Goal: Information Seeking & Learning: Learn about a topic

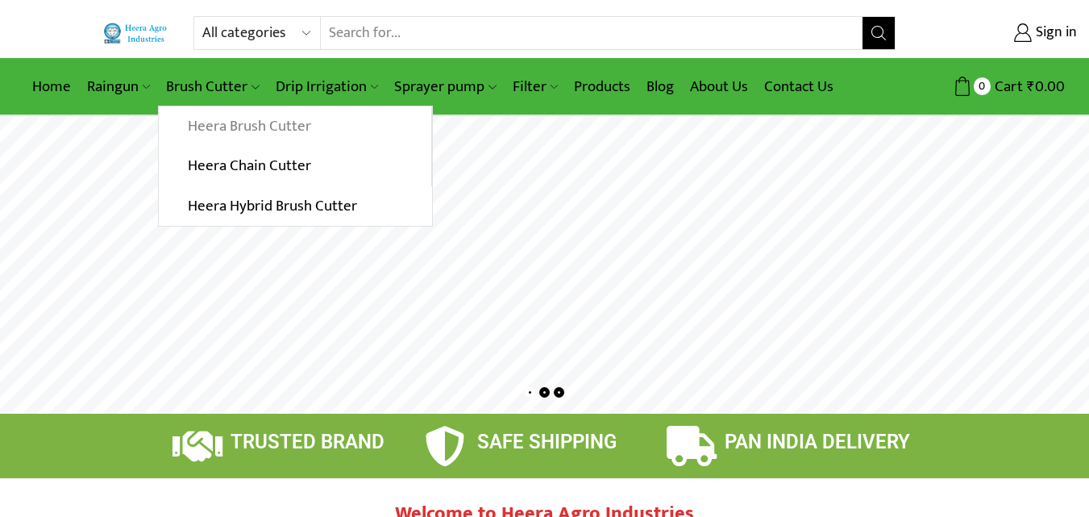
click at [222, 123] on link "Heera Brush Cutter" at bounding box center [295, 126] width 272 height 40
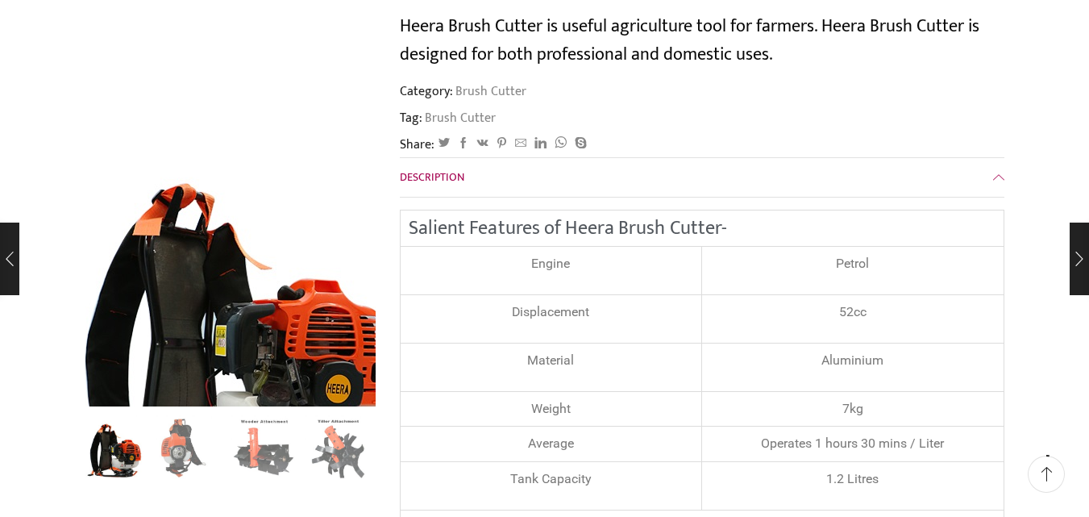
scroll to position [242, 0]
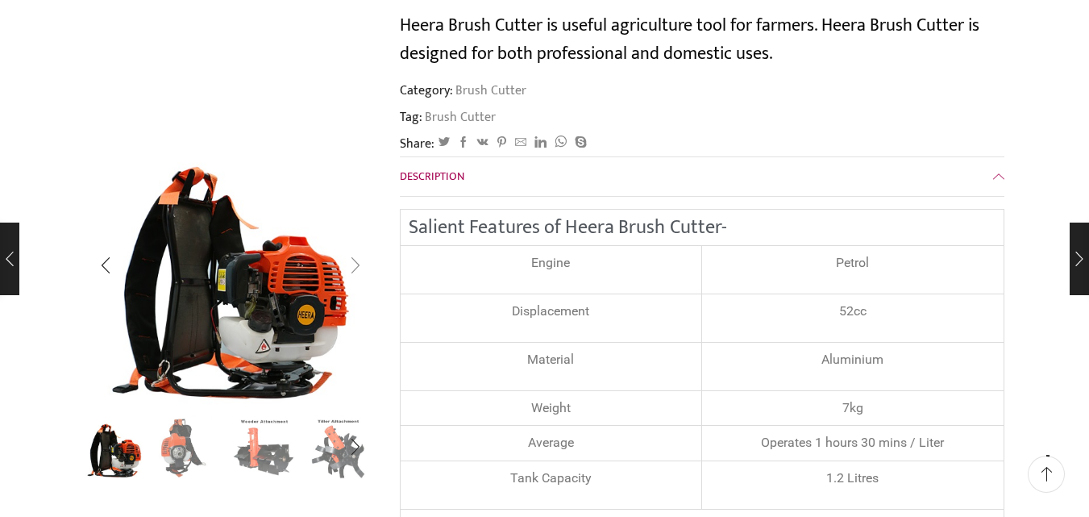
click at [356, 264] on div "Next slide" at bounding box center [355, 265] width 40 height 40
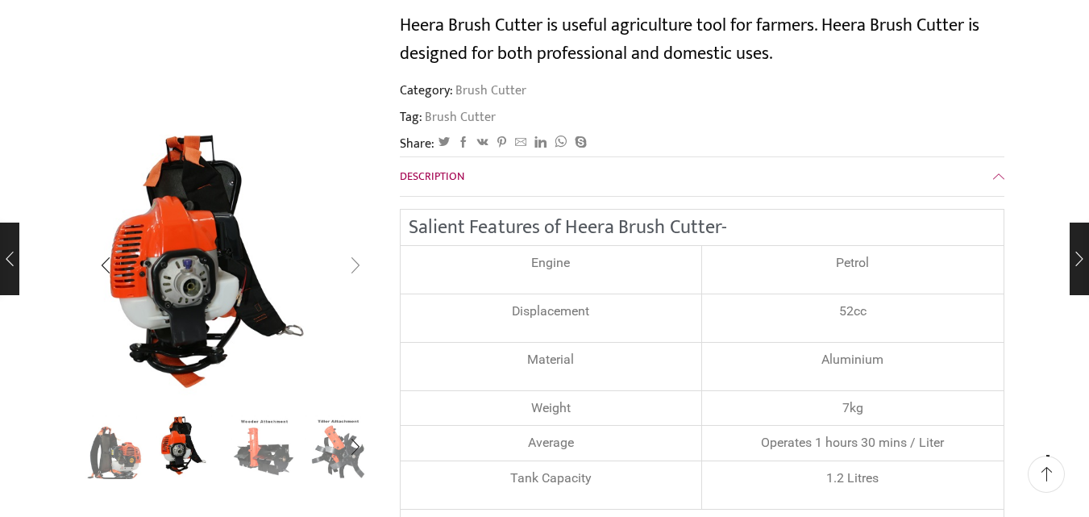
click at [356, 264] on div "Next slide" at bounding box center [355, 265] width 40 height 40
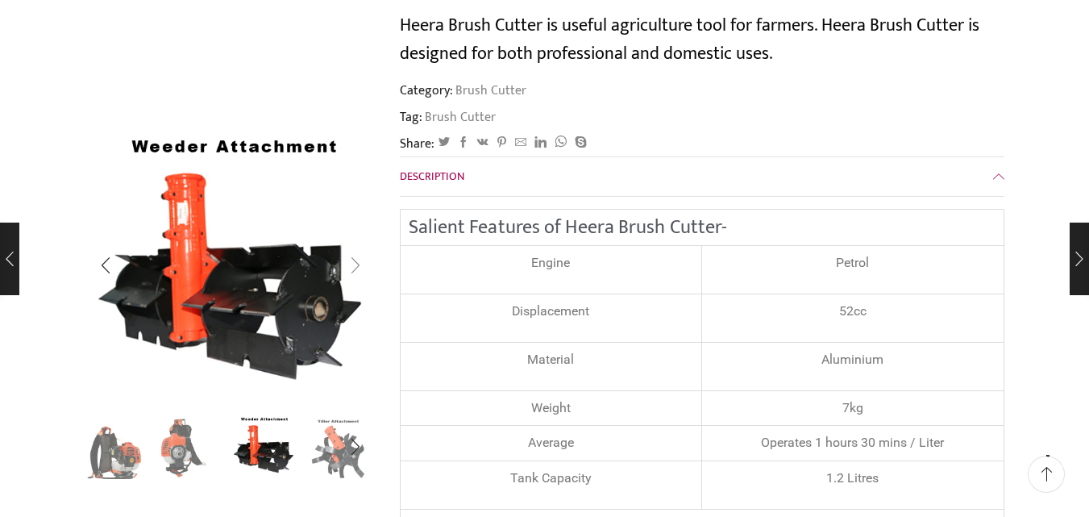
click at [356, 264] on div "Next slide" at bounding box center [355, 265] width 40 height 40
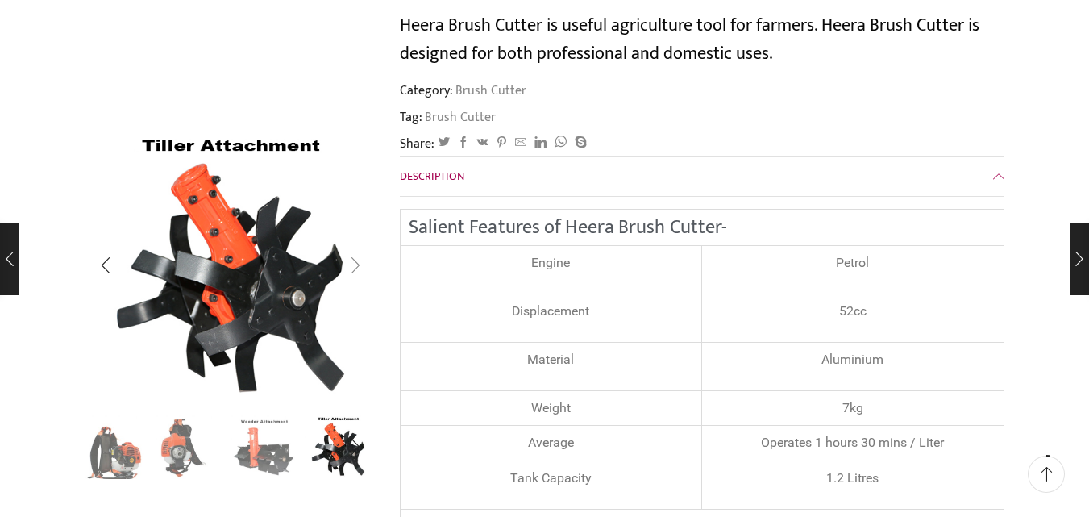
click at [356, 264] on div "Next slide" at bounding box center [355, 265] width 40 height 40
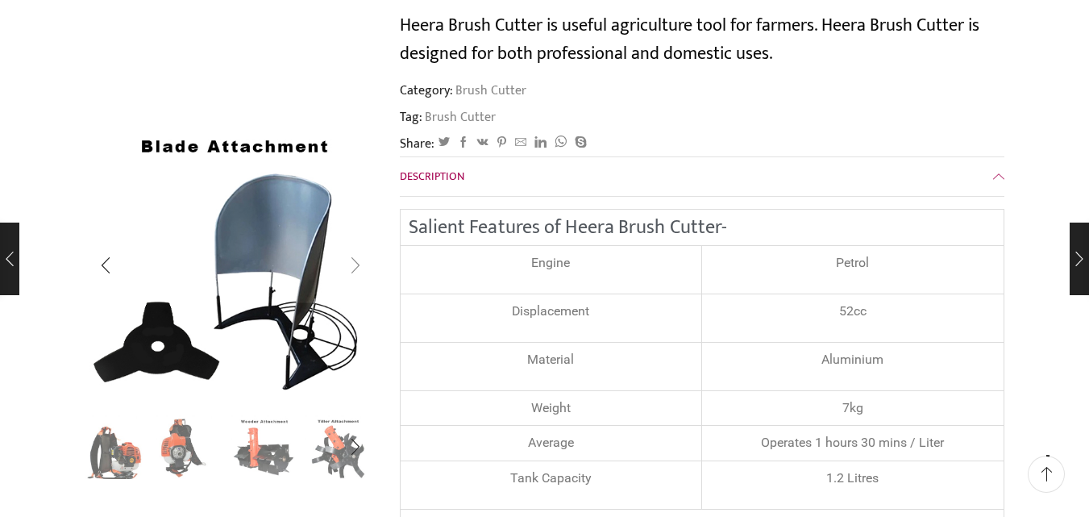
click at [356, 264] on div "Next slide" at bounding box center [355, 265] width 40 height 40
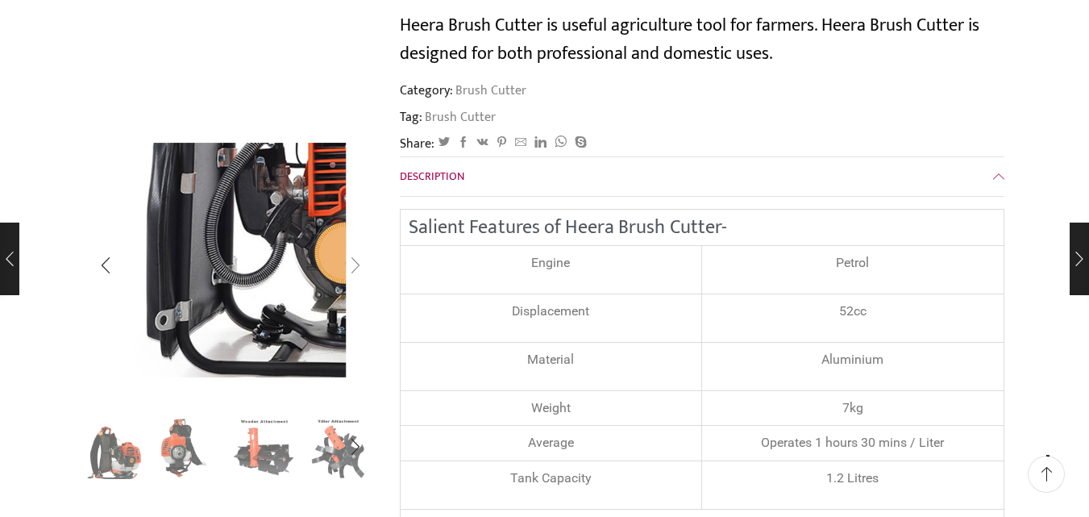
click at [356, 264] on div "Next slide" at bounding box center [355, 265] width 40 height 40
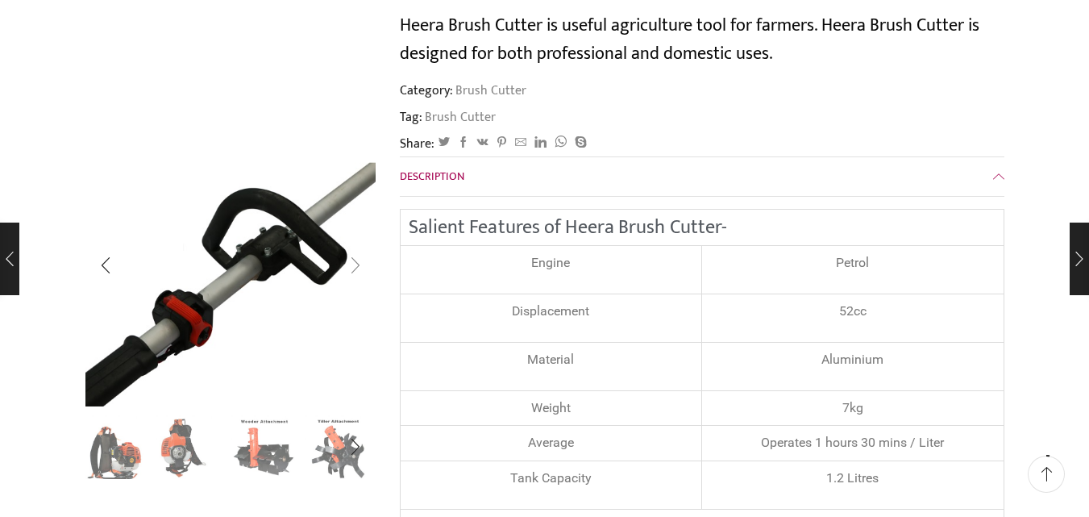
click at [356, 264] on div "Next slide" at bounding box center [355, 265] width 40 height 40
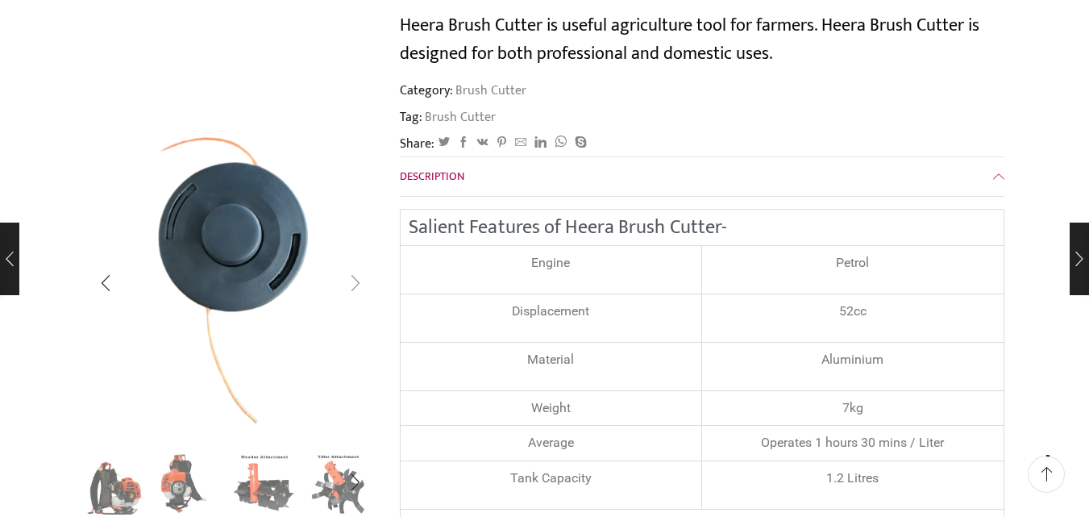
click at [356, 264] on div "Next slide" at bounding box center [355, 283] width 40 height 40
click at [354, 281] on div "Next slide" at bounding box center [355, 283] width 40 height 40
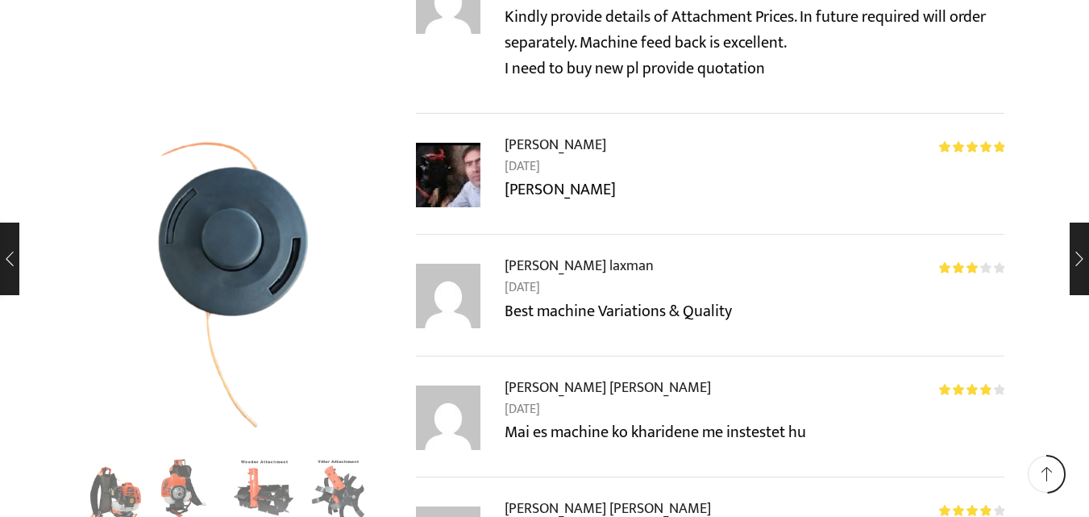
scroll to position [0, 0]
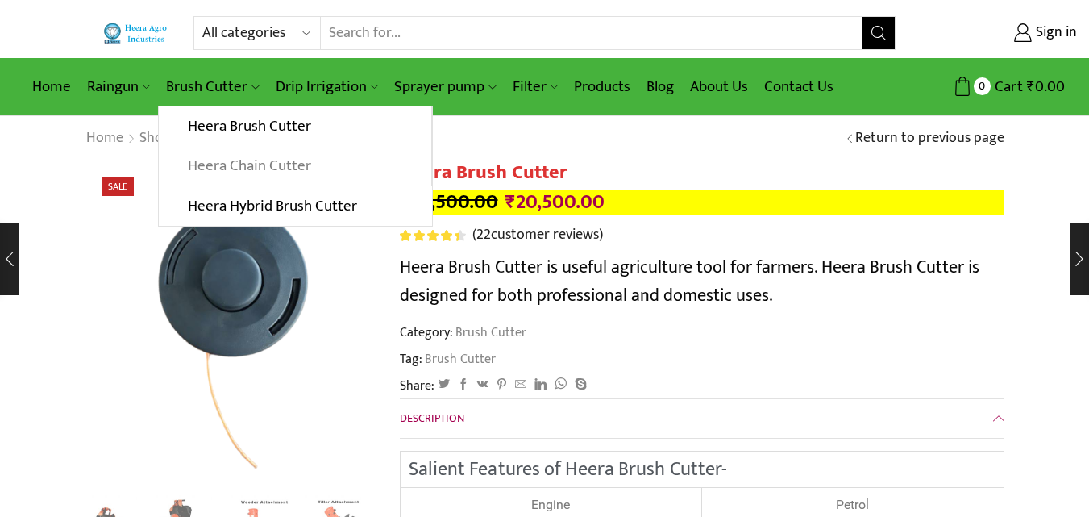
click at [235, 163] on link "Heera Chain Cutter" at bounding box center [295, 166] width 272 height 40
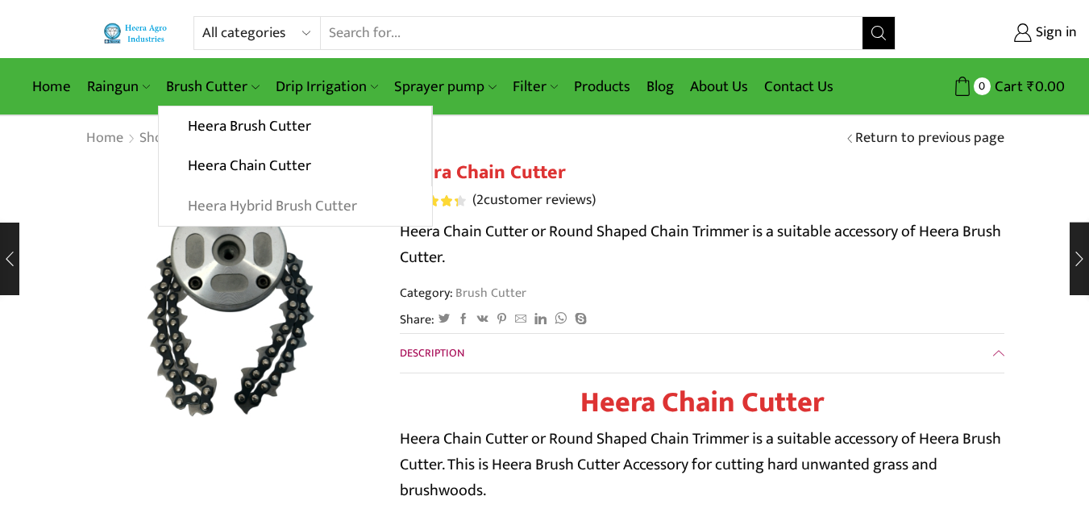
click at [236, 202] on link "Heera Hybrid Brush Cutter" at bounding box center [295, 206] width 272 height 40
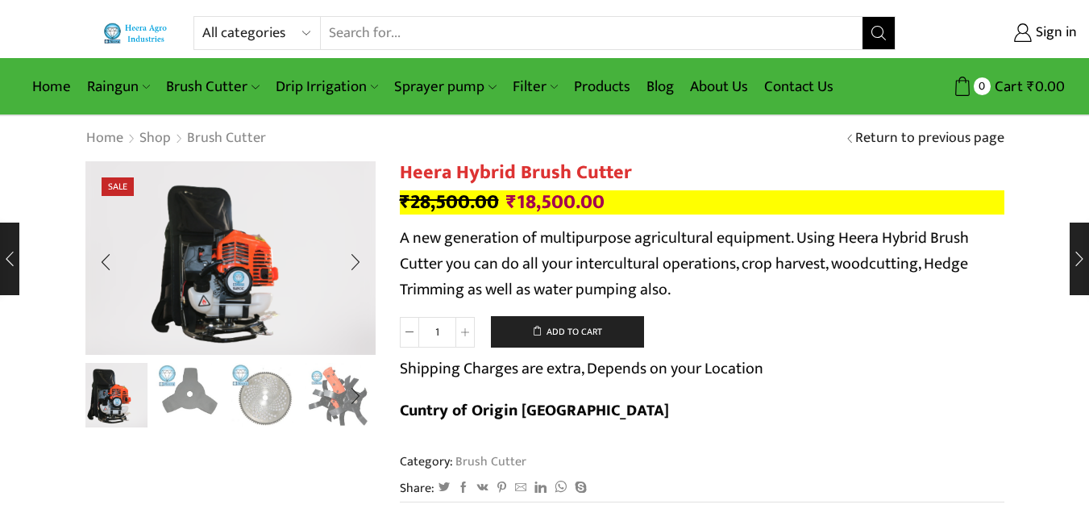
click at [202, 392] on img "2 / 10" at bounding box center [189, 393] width 67 height 67
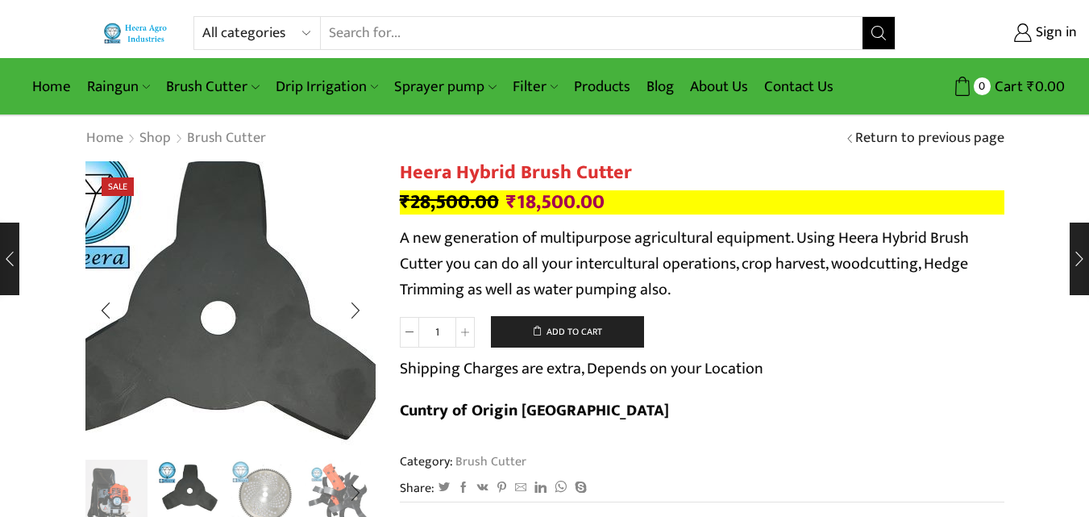
click at [272, 277] on img "2 / 10" at bounding box center [213, 317] width 403 height 403
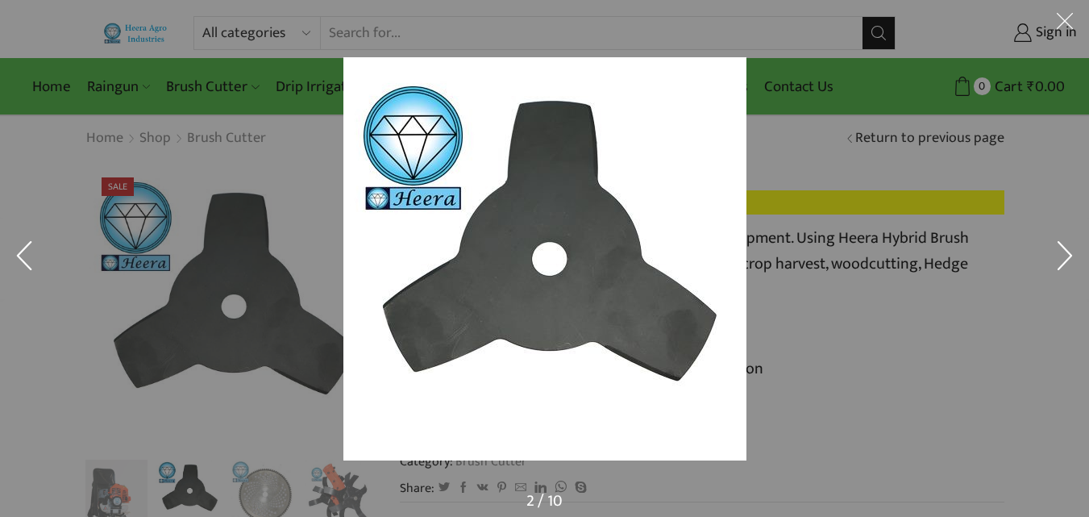
click at [1068, 248] on button at bounding box center [1065, 258] width 48 height 81
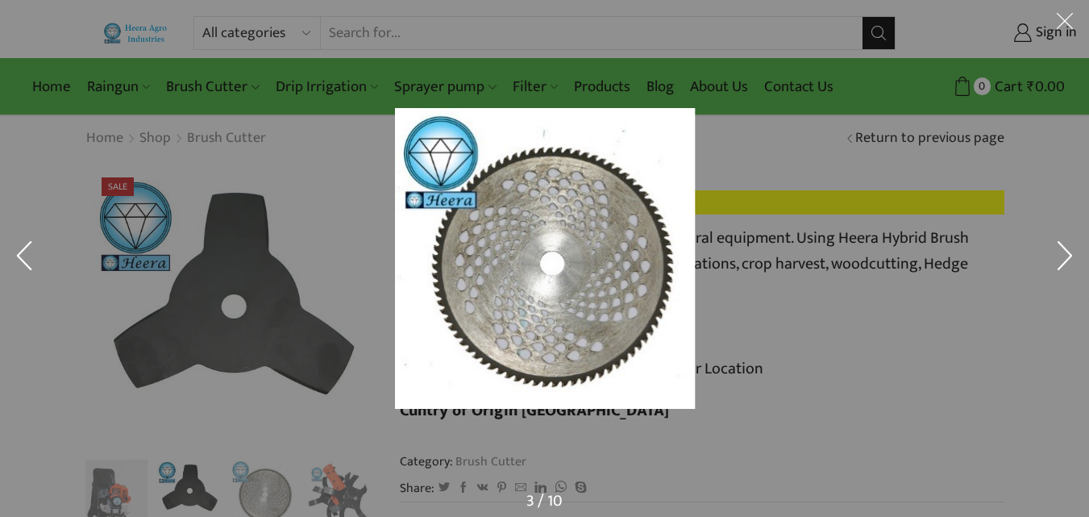
click at [1068, 248] on button at bounding box center [1065, 258] width 48 height 81
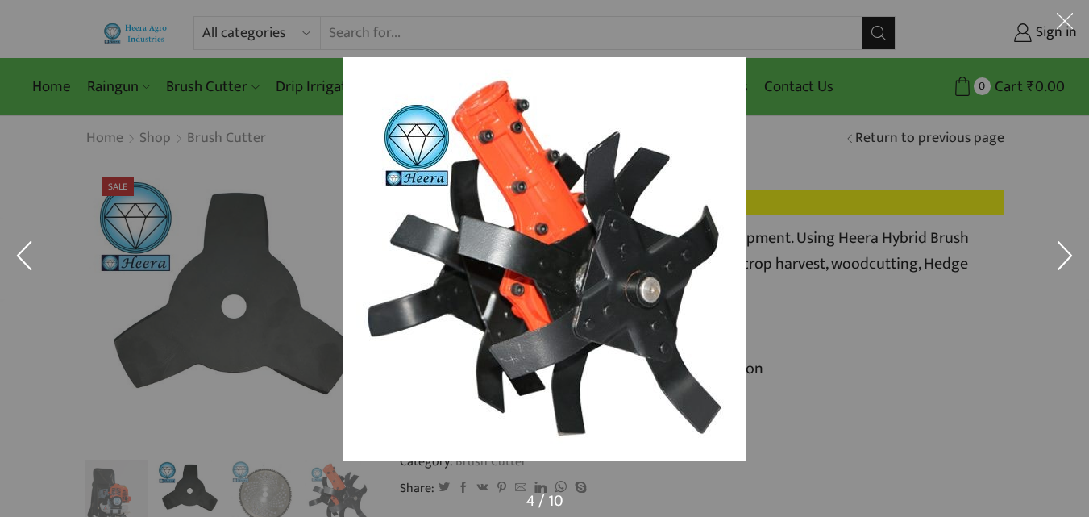
click at [1068, 248] on button at bounding box center [1065, 258] width 48 height 81
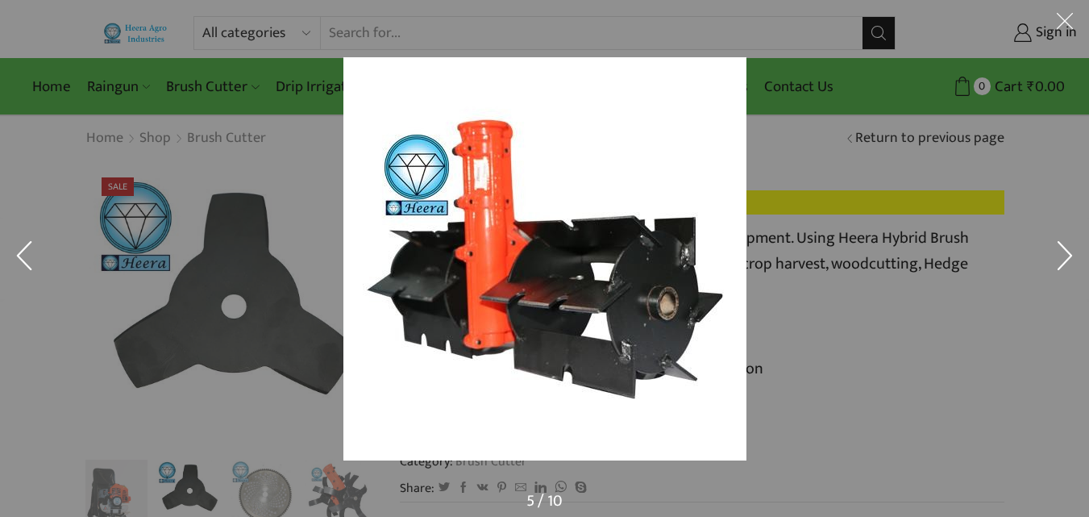
click at [1068, 248] on button at bounding box center [1065, 258] width 48 height 81
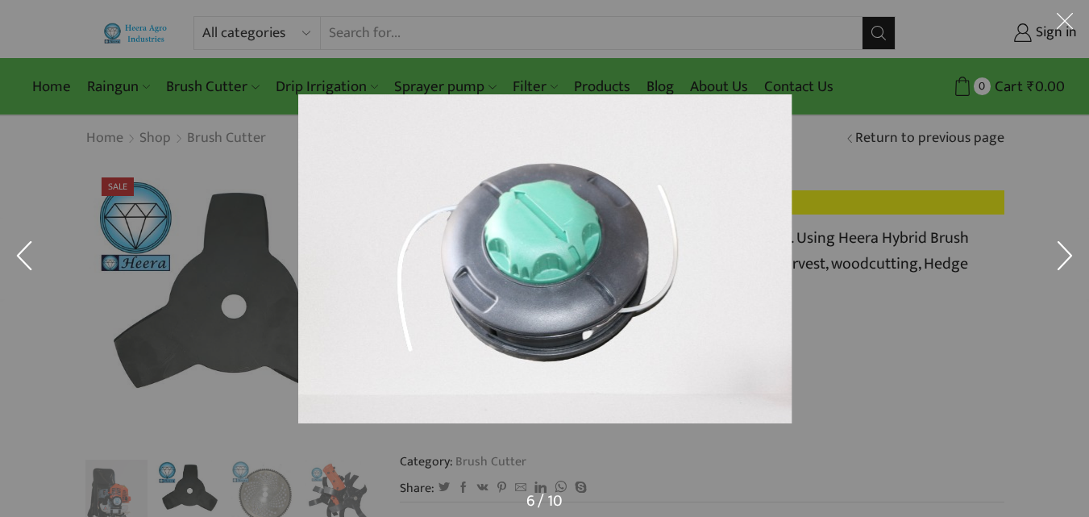
click at [1068, 248] on button at bounding box center [1065, 258] width 48 height 81
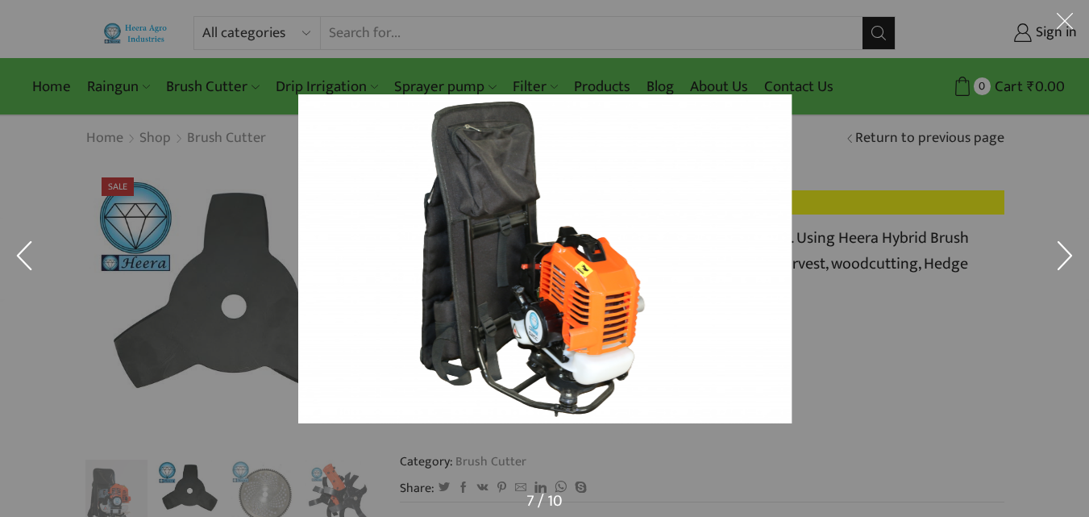
click at [1068, 248] on button at bounding box center [1065, 258] width 48 height 81
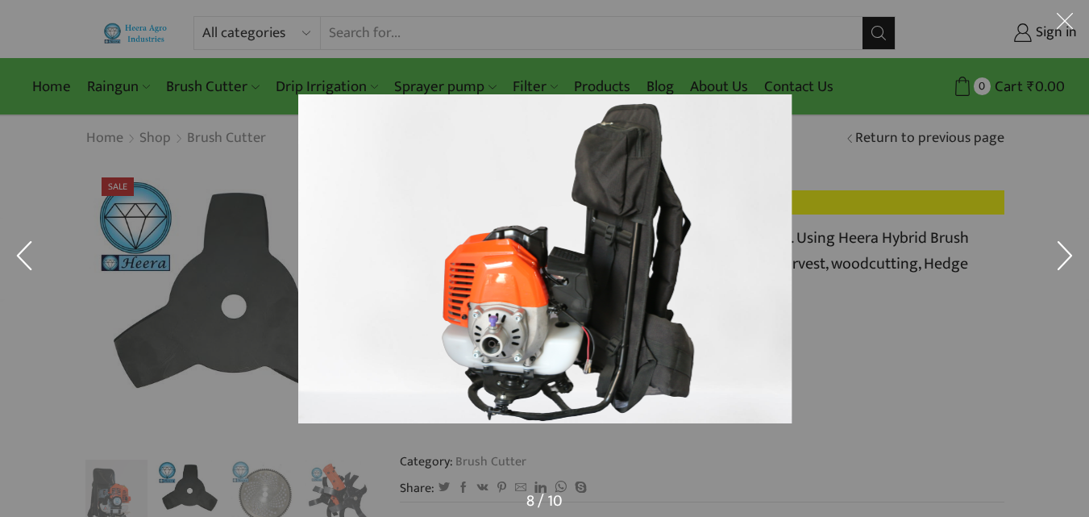
click at [1068, 248] on button at bounding box center [1065, 258] width 48 height 81
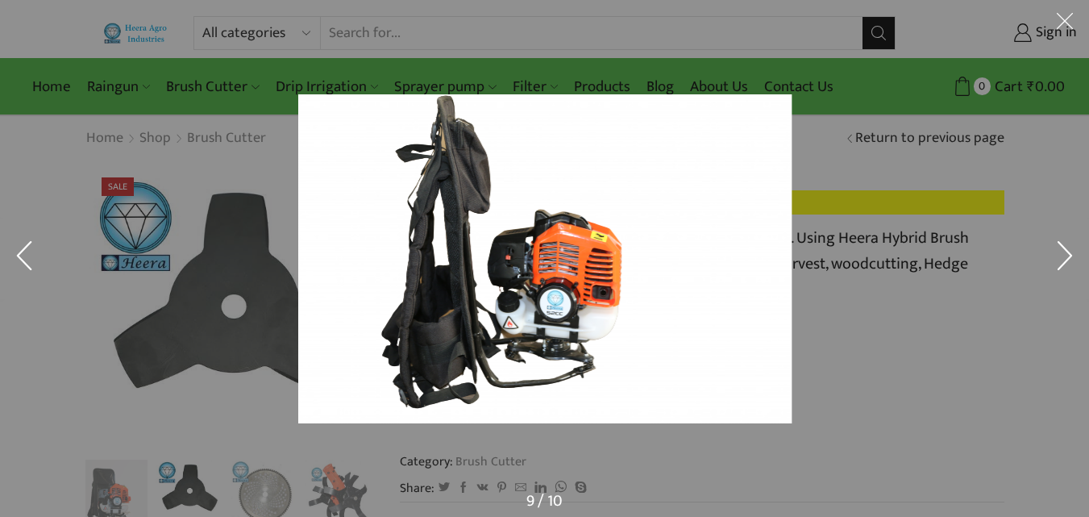
click at [1068, 248] on button at bounding box center [1065, 258] width 48 height 81
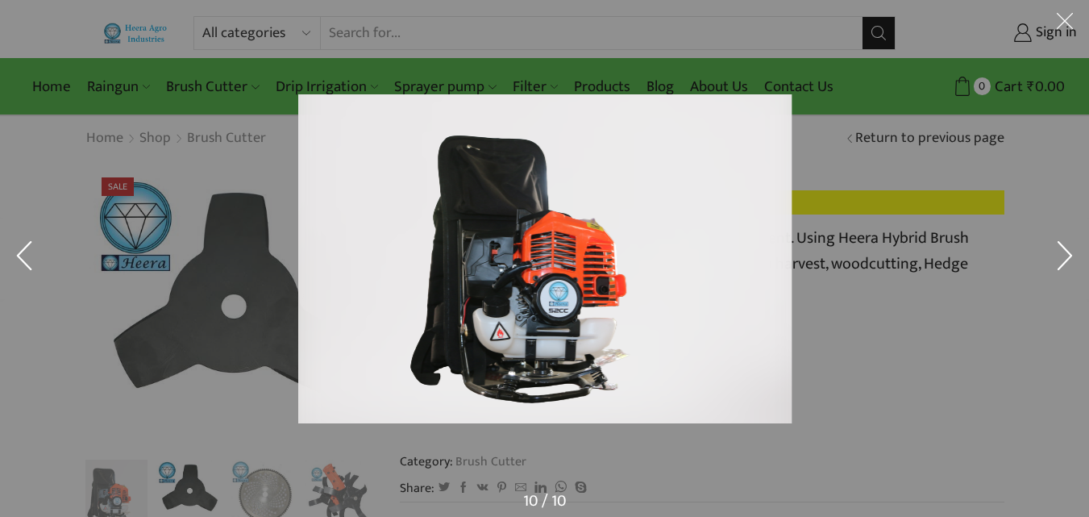
click at [1068, 248] on button at bounding box center [1065, 258] width 48 height 81
click at [992, 326] on div at bounding box center [700, 284] width 804 height 381
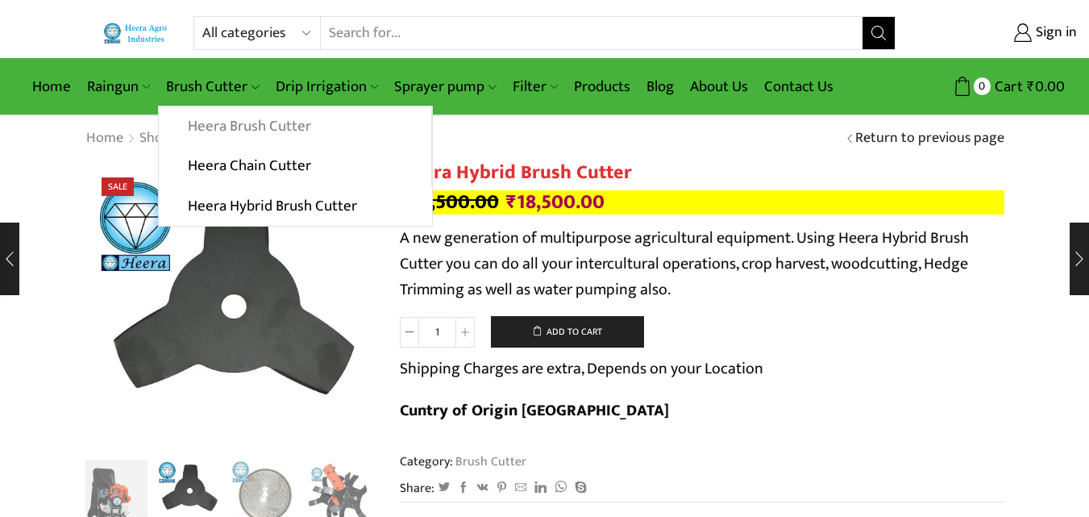
click at [241, 122] on link "Heera Brush Cutter" at bounding box center [295, 126] width 272 height 40
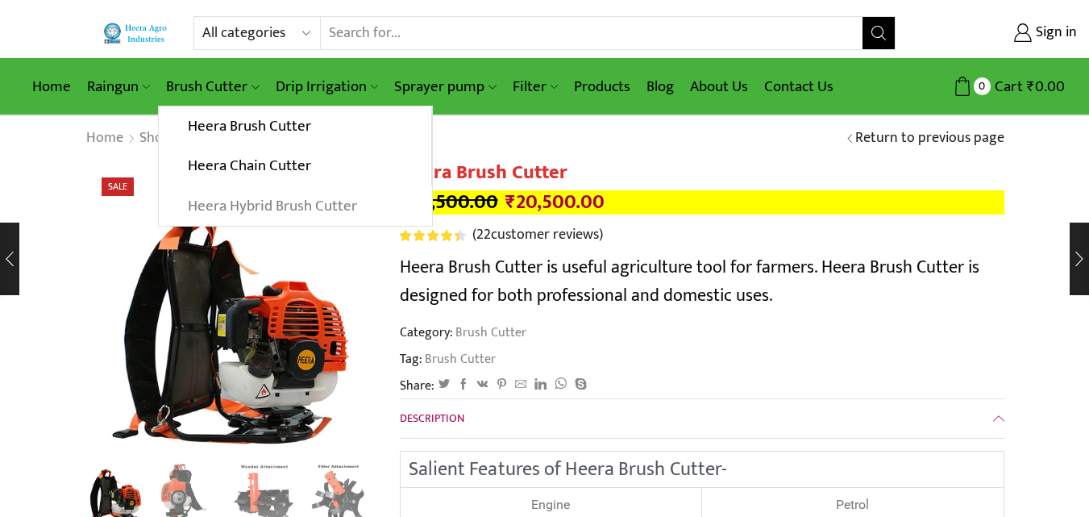
click at [270, 202] on link "Heera Hybrid Brush Cutter" at bounding box center [295, 206] width 272 height 40
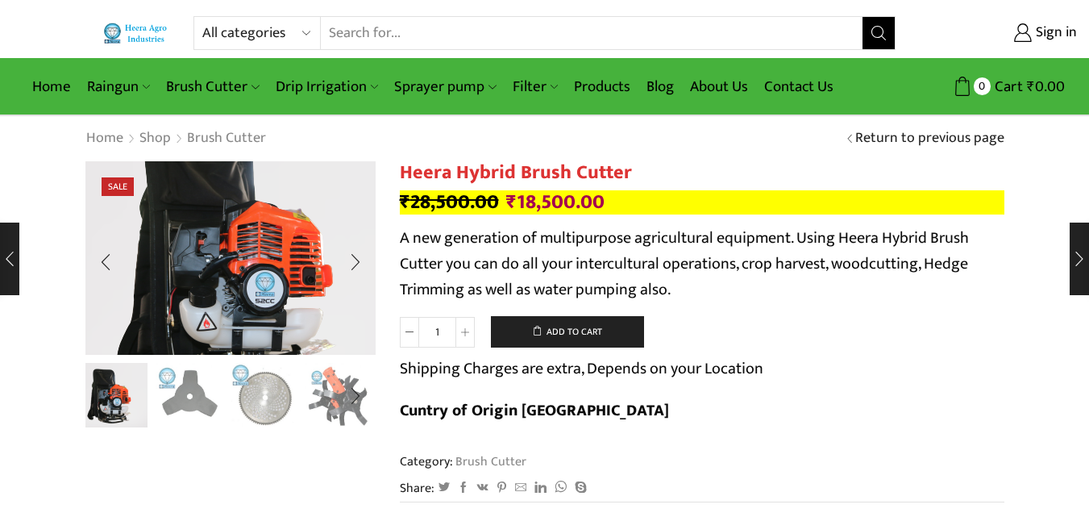
click at [199, 271] on img "1 / 10" at bounding box center [251, 249] width 493 height 329
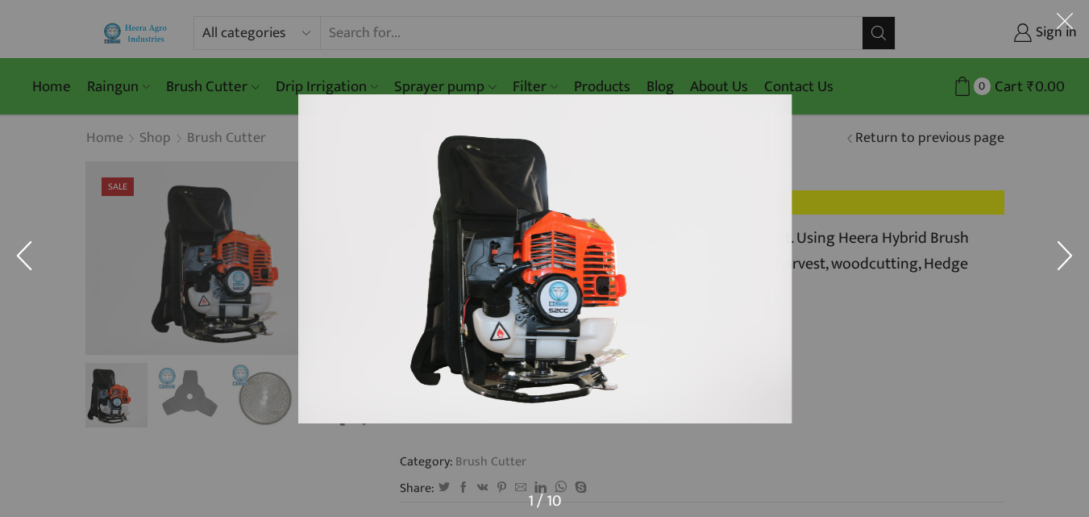
click at [1061, 244] on button at bounding box center [1065, 258] width 48 height 81
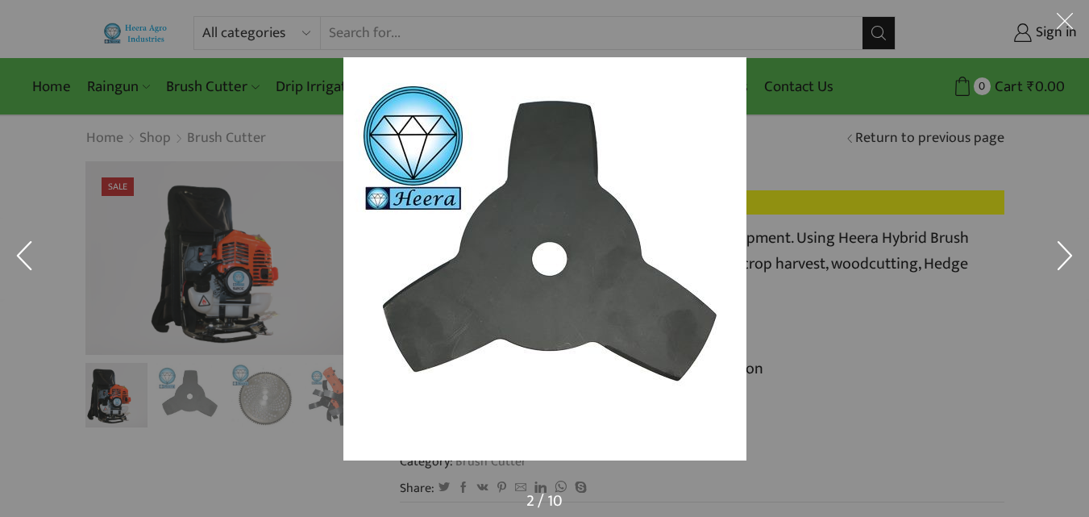
click at [1061, 244] on button at bounding box center [1065, 258] width 48 height 81
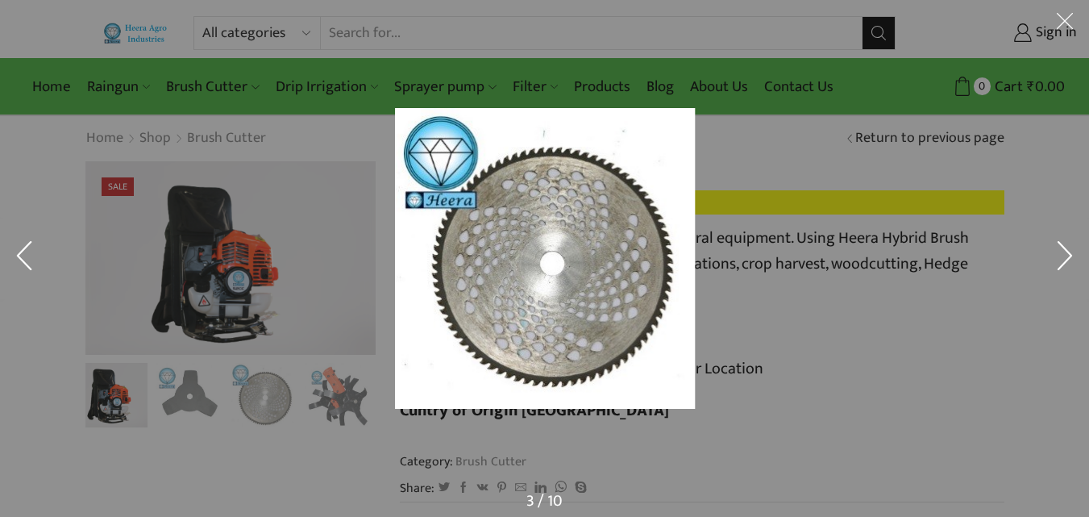
click at [1061, 244] on button at bounding box center [1065, 258] width 48 height 81
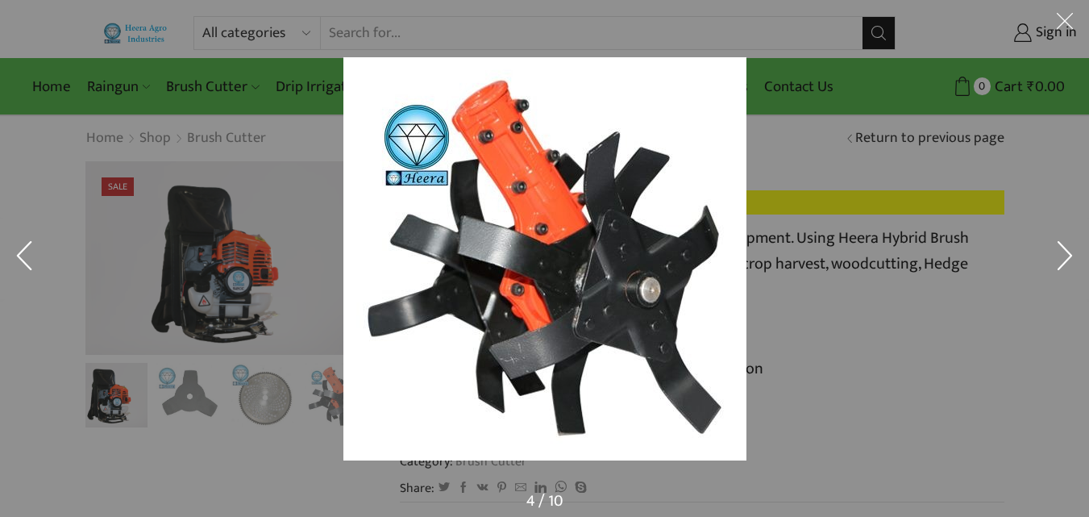
click at [1059, 245] on button at bounding box center [1065, 258] width 48 height 81
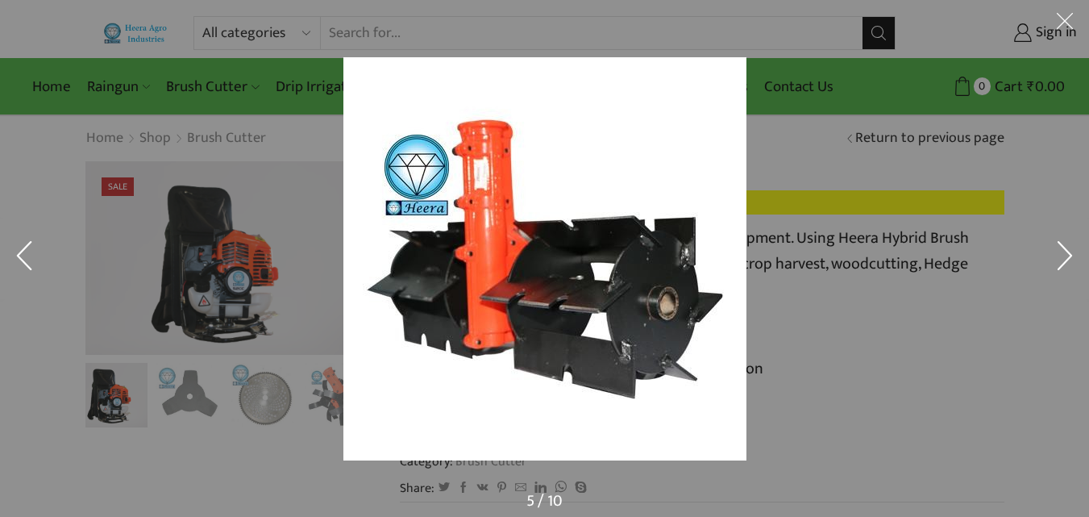
click at [1059, 245] on button at bounding box center [1065, 258] width 48 height 81
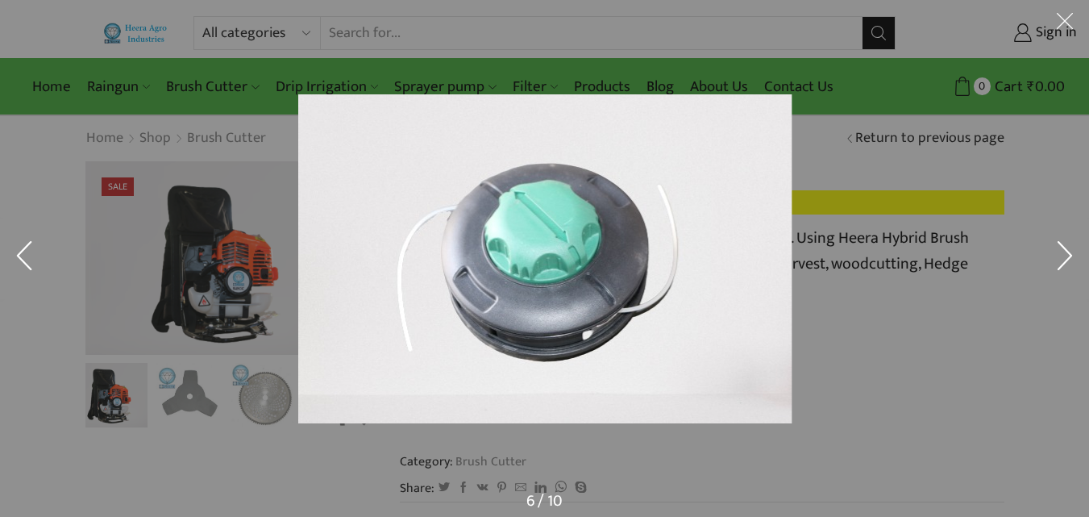
click at [1059, 245] on button at bounding box center [1065, 258] width 48 height 81
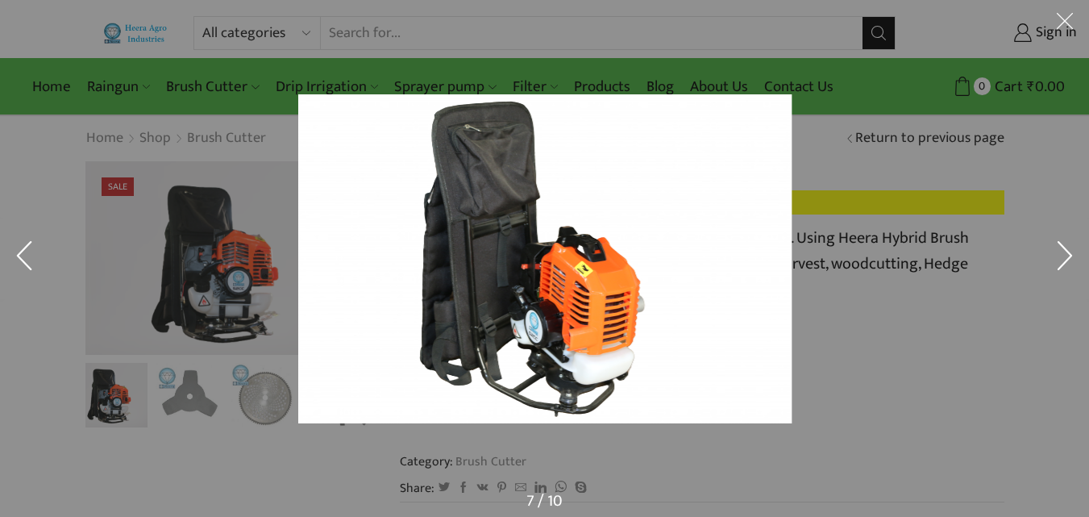
click at [1062, 250] on button at bounding box center [1065, 258] width 48 height 81
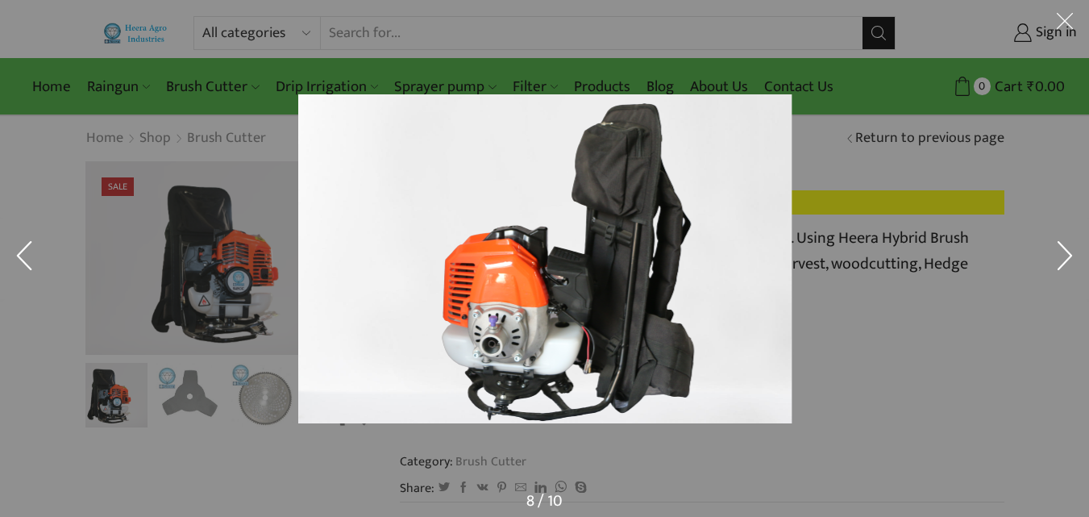
click at [1062, 22] on button at bounding box center [1065, 24] width 48 height 48
